Goal: Navigation & Orientation: Understand site structure

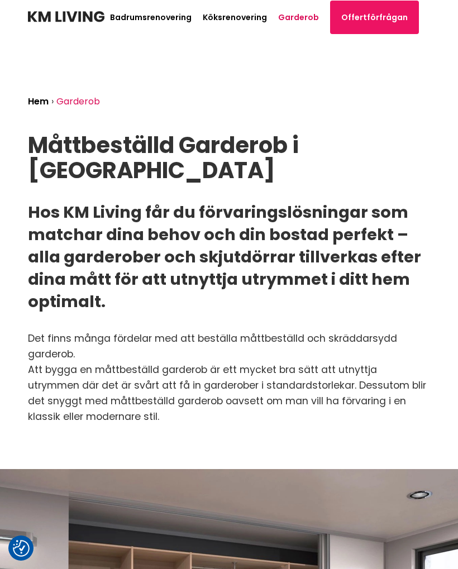
click at [74, 19] on img at bounding box center [66, 16] width 76 height 11
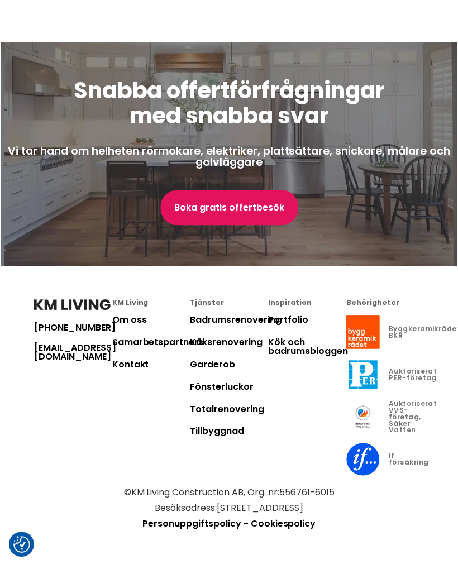
scroll to position [3462, 0]
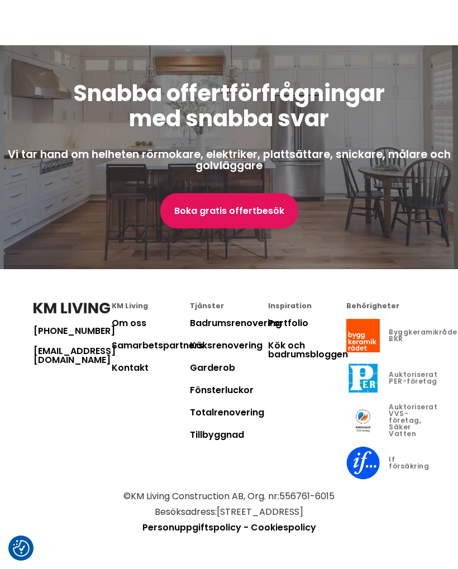
click at [131, 320] on link "Om oss" at bounding box center [129, 322] width 35 height 13
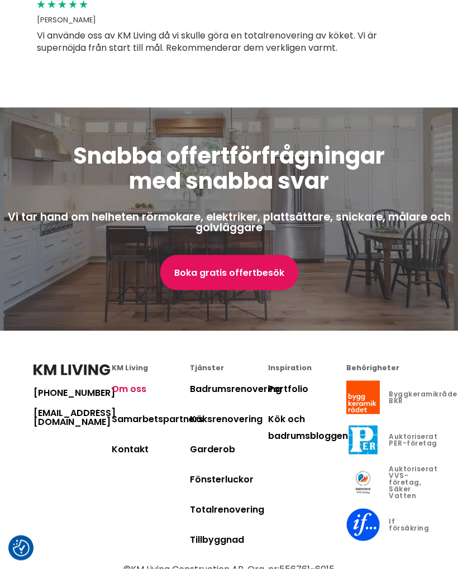
scroll to position [4059, 0]
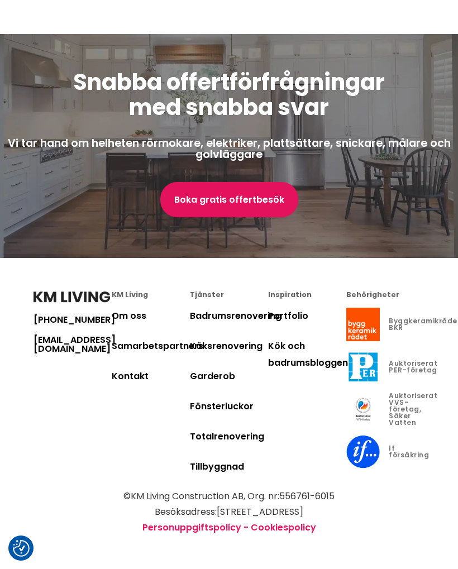
scroll to position [3462, 0]
